Goal: Task Accomplishment & Management: Manage account settings

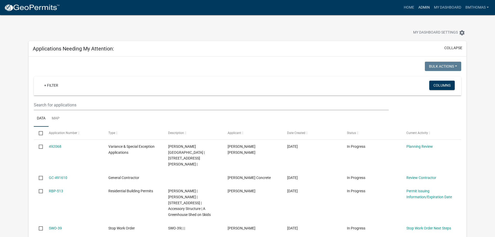
click at [420, 6] on link "Admin" at bounding box center [425, 8] width 16 height 10
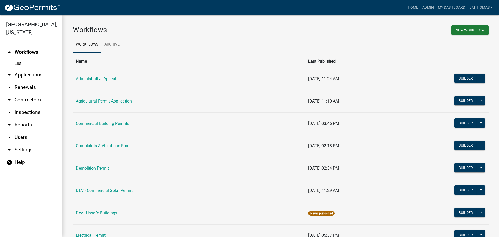
click at [33, 106] on link "arrow_drop_down Inspections" at bounding box center [31, 112] width 62 height 12
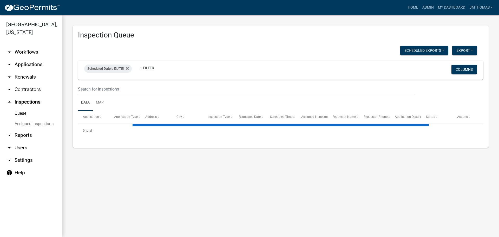
click at [24, 119] on link "Assigned Inspections" at bounding box center [31, 124] width 62 height 10
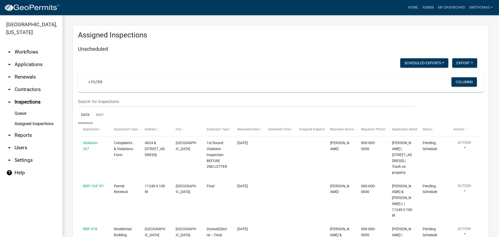
drag, startPoint x: 19, startPoint y: 117, endPoint x: 24, endPoint y: 118, distance: 5.0
click at [19, 119] on link "Assigned Inspections" at bounding box center [31, 124] width 62 height 10
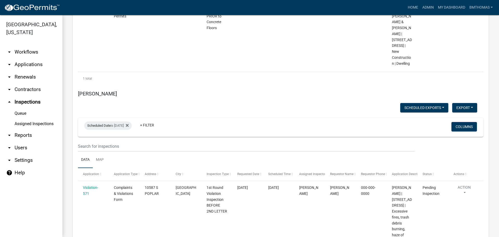
scroll to position [3203, 0]
click at [121, 122] on div "Scheduled Date is [DATE]" at bounding box center [108, 126] width 48 height 8
click at [129, 86] on input "[DATE]" at bounding box center [112, 86] width 36 height 11
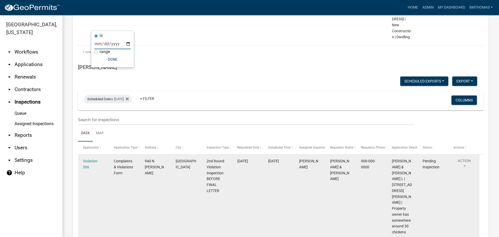
scroll to position [3223, 0]
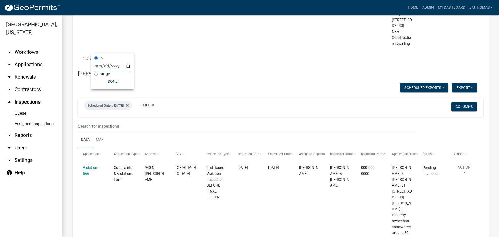
click at [128, 66] on input "[DATE]" at bounding box center [112, 66] width 36 height 11
type input "[DATE]"
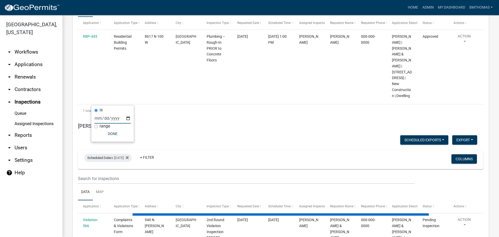
scroll to position [3135, 0]
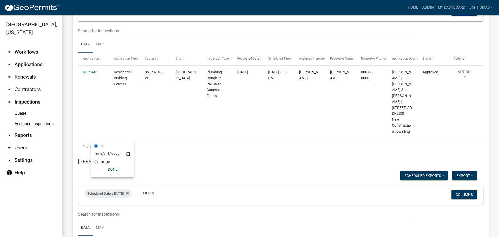
click at [488, 237] on html "Internet Explorer does NOT work with GeoPermits. Get a new browser for more sec…" at bounding box center [249, 118] width 499 height 237
click at [121, 189] on div "Scheduled Date is [DATE]" at bounding box center [108, 193] width 48 height 8
click at [128, 154] on input "[DATE]" at bounding box center [112, 153] width 36 height 11
type input "[DATE]"
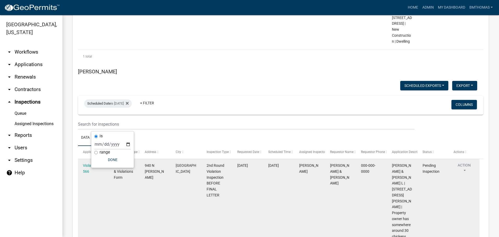
scroll to position [3145, 0]
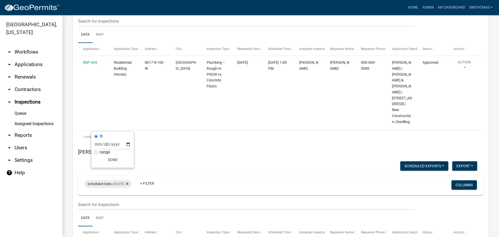
click at [18, 58] on link "arrow_drop_down Applications" at bounding box center [31, 64] width 62 height 12
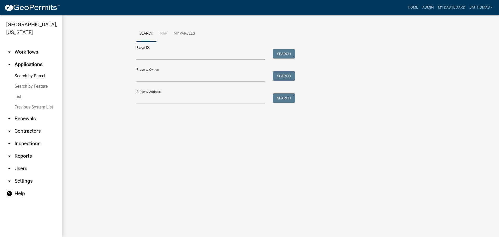
click at [18, 92] on link "List" at bounding box center [31, 97] width 62 height 10
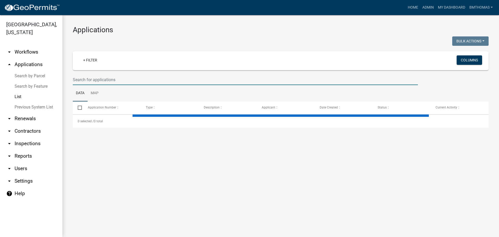
click at [131, 81] on input "text" at bounding box center [245, 79] width 345 height 11
select select "3: 100"
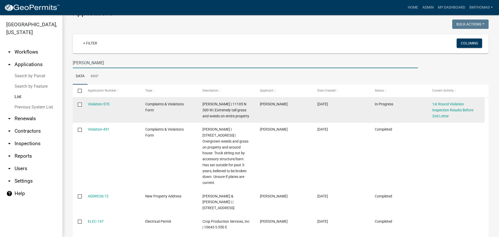
scroll to position [26, 0]
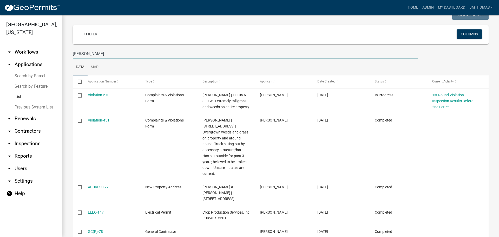
type input "[PERSON_NAME]"
